Goal: Find specific page/section: Find specific page/section

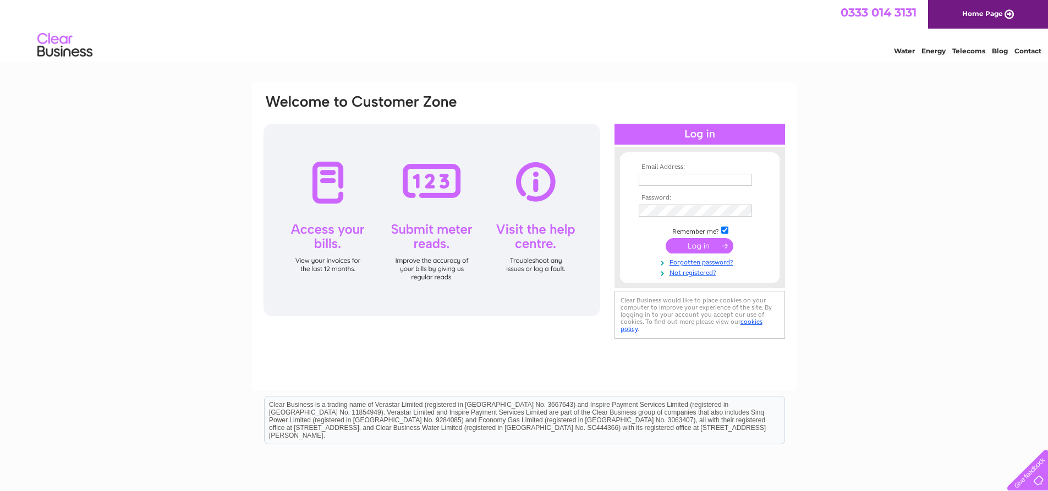
click at [661, 177] on input "text" at bounding box center [695, 180] width 113 height 12
type input "[EMAIL_ADDRESS][DOMAIN_NAME]"
click at [666, 239] on input "submit" at bounding box center [700, 246] width 68 height 15
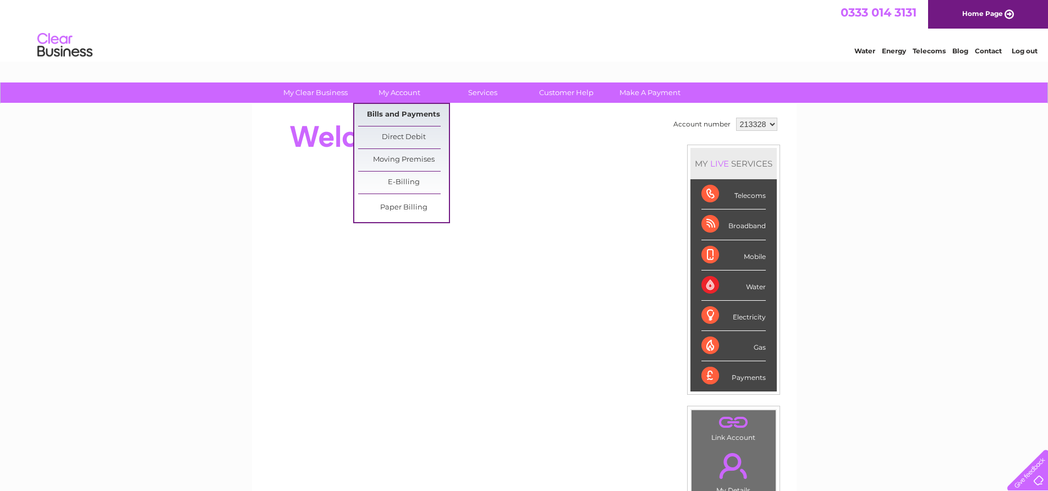
click at [397, 112] on link "Bills and Payments" at bounding box center [403, 115] width 91 height 22
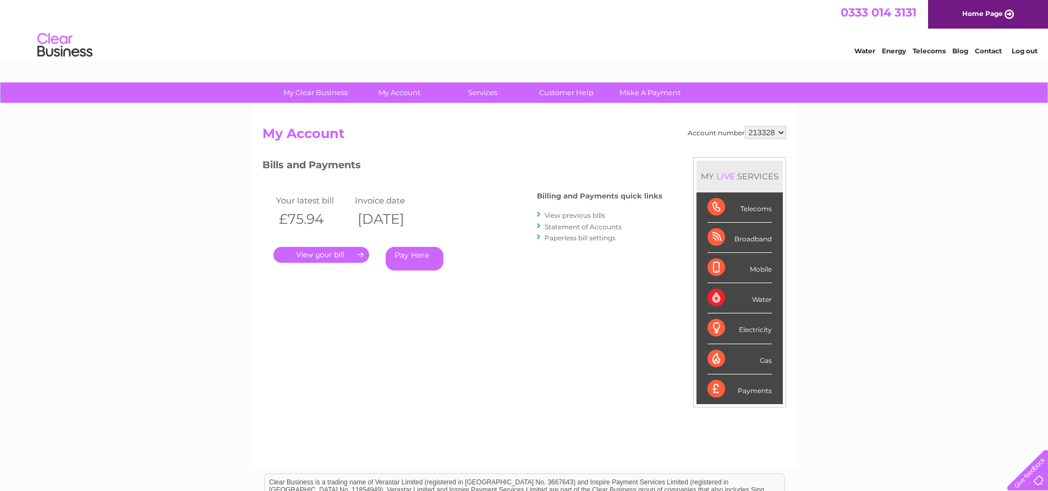
click at [312, 252] on link "." at bounding box center [321, 255] width 96 height 16
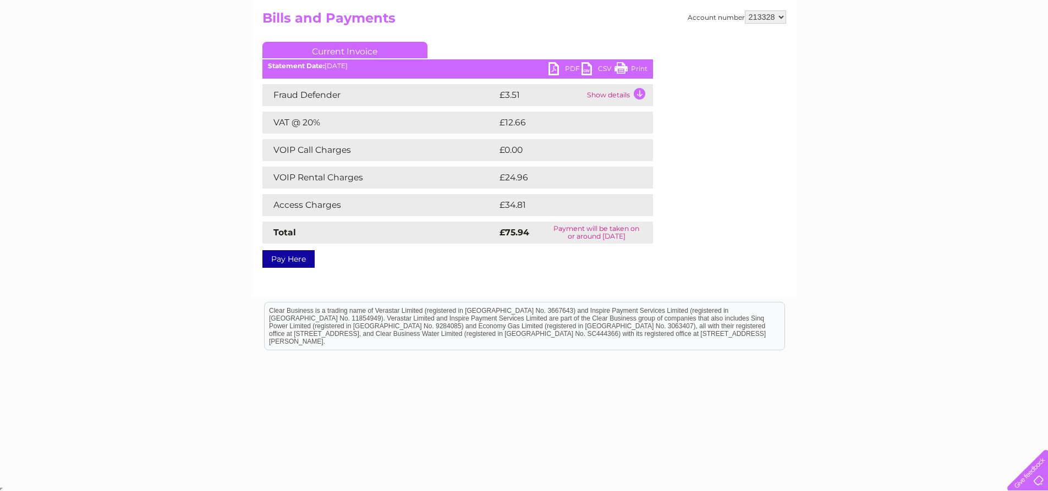
scroll to position [117, 0]
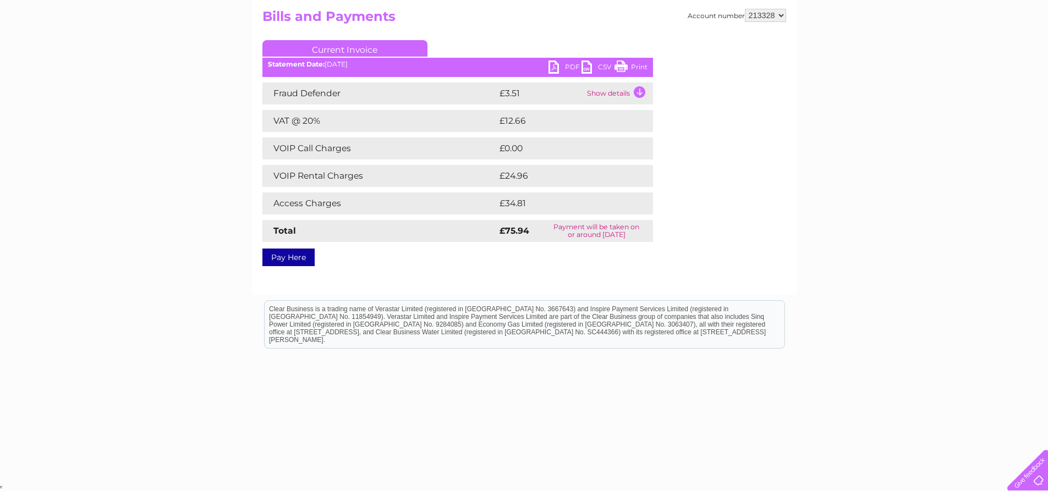
click at [554, 67] on link "PDF" at bounding box center [564, 69] width 33 height 16
